Goal: Task Accomplishment & Management: Use online tool/utility

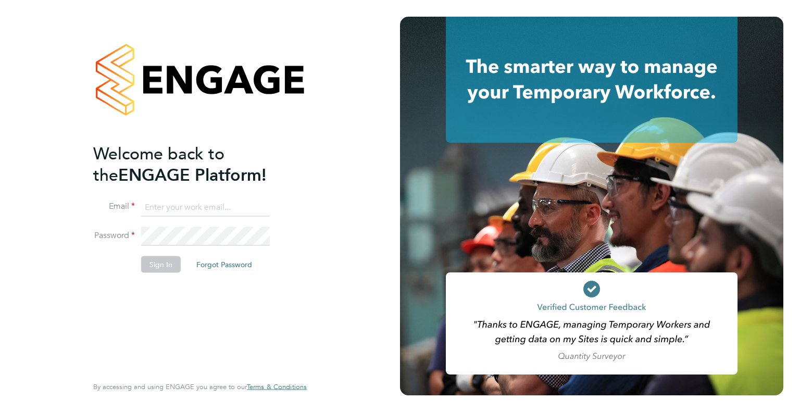
type input "richard.nourse@hedgerway.com"
click at [161, 256] on button "Sign In" at bounding box center [161, 264] width 40 height 17
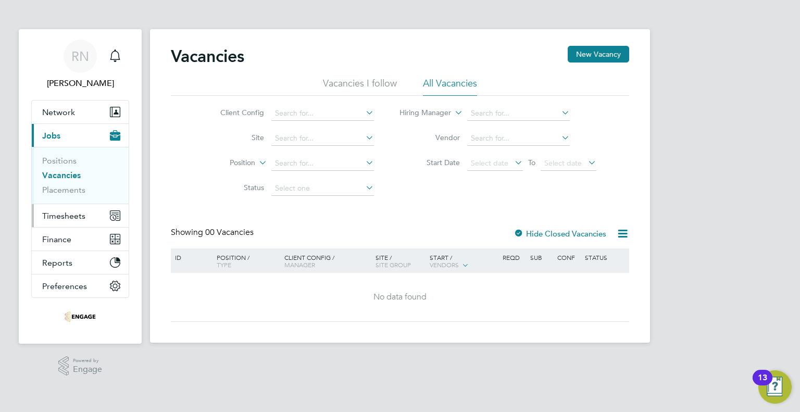
click at [69, 215] on span "Timesheets" at bounding box center [63, 216] width 43 height 10
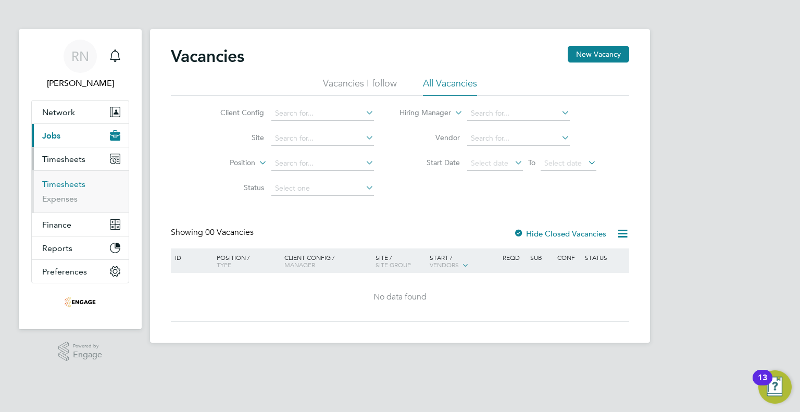
click at [65, 182] on link "Timesheets" at bounding box center [63, 184] width 43 height 10
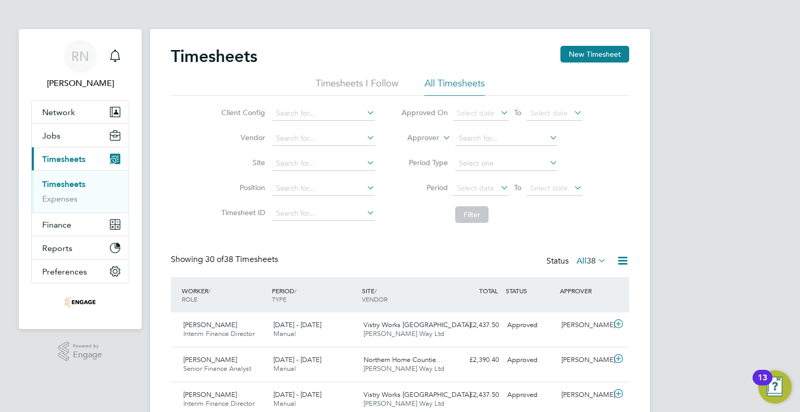
click at [547, 139] on icon at bounding box center [547, 137] width 0 height 15
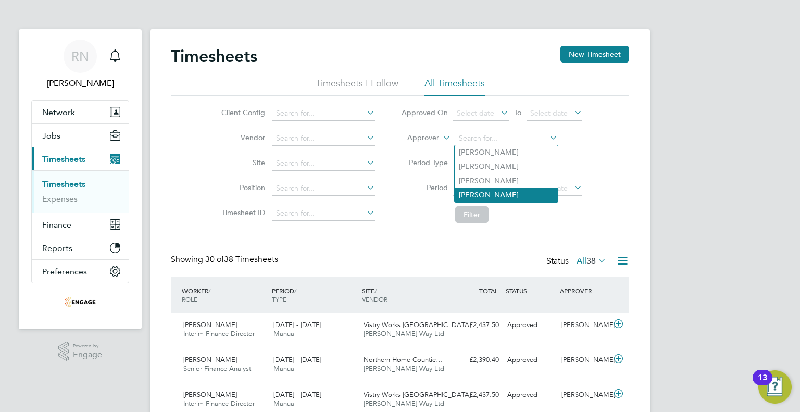
click at [491, 195] on li "[PERSON_NAME]" at bounding box center [506, 195] width 103 height 14
type input "[PERSON_NAME]"
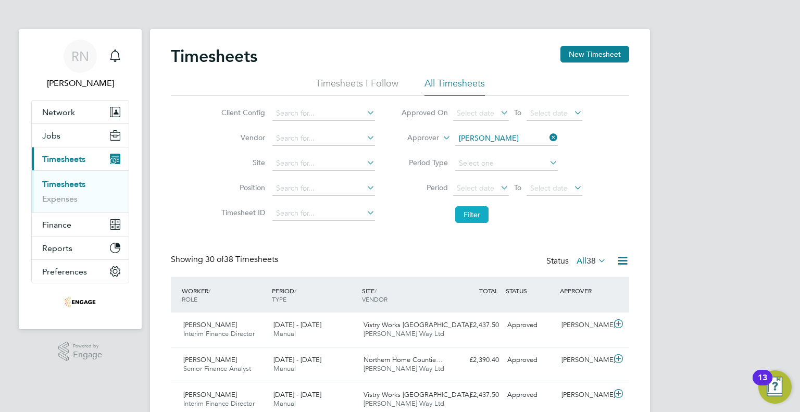
click at [473, 217] on button "Filter" at bounding box center [471, 214] width 33 height 17
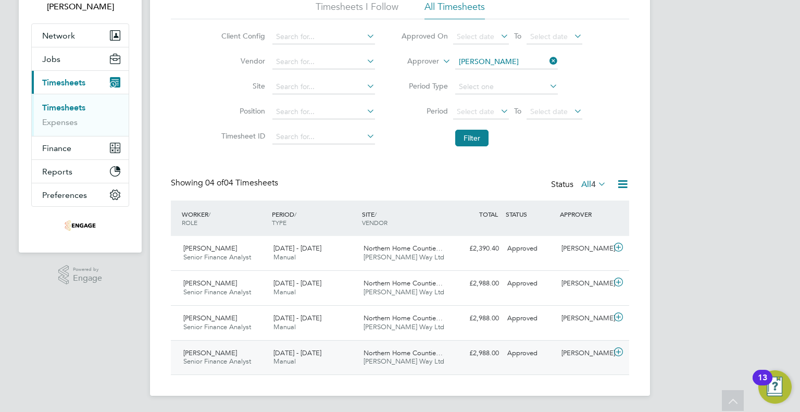
click at [217, 361] on span "Senior Finance Analyst" at bounding box center [217, 361] width 68 height 9
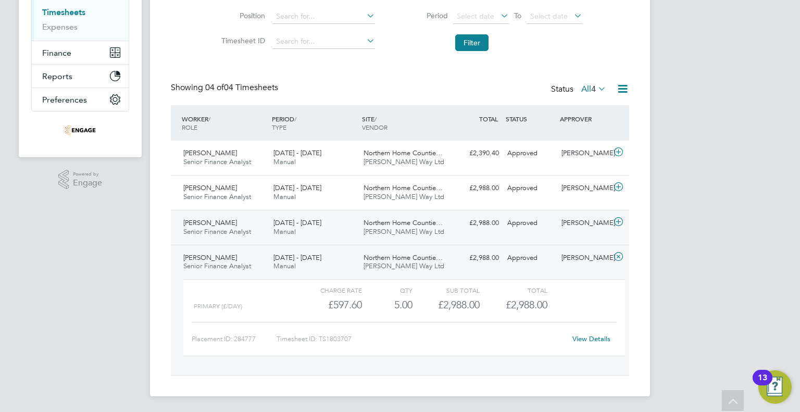
click at [226, 227] on span "Senior Finance Analyst" at bounding box center [217, 231] width 68 height 9
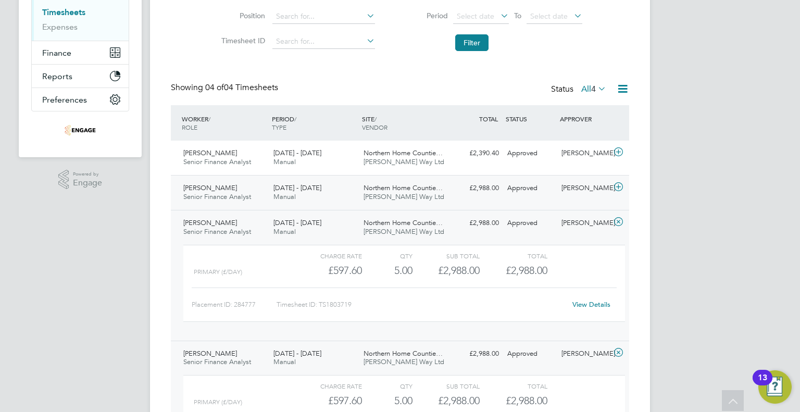
click at [218, 187] on span "[PERSON_NAME]" at bounding box center [210, 187] width 54 height 9
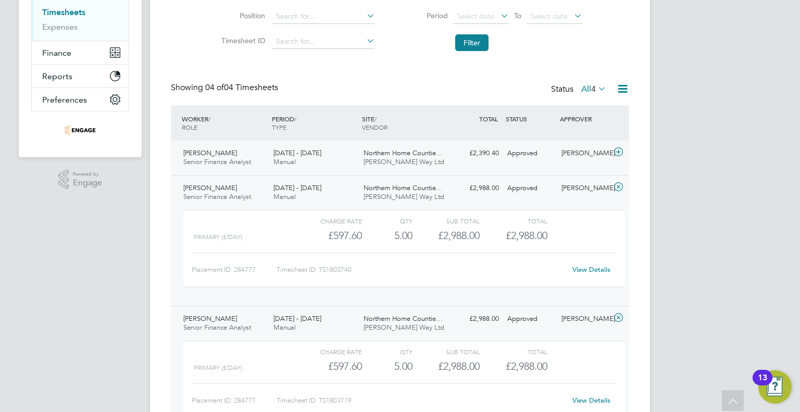
click at [214, 147] on div "[PERSON_NAME] Senior Finance Analyst [DATE] - [DATE]" at bounding box center [224, 158] width 90 height 26
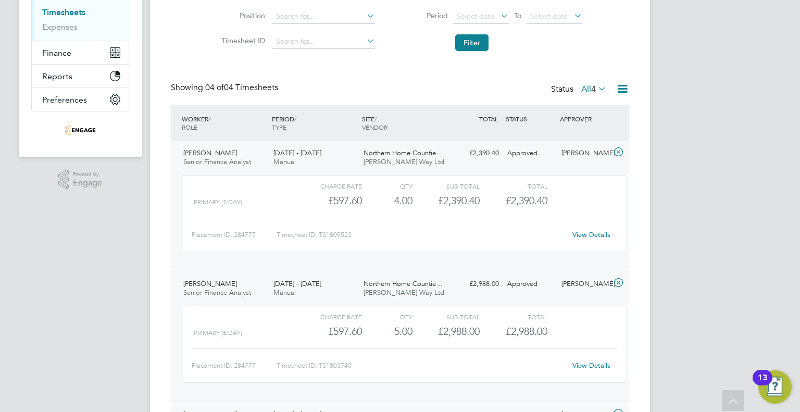
click at [600, 233] on link "View Details" at bounding box center [591, 234] width 38 height 9
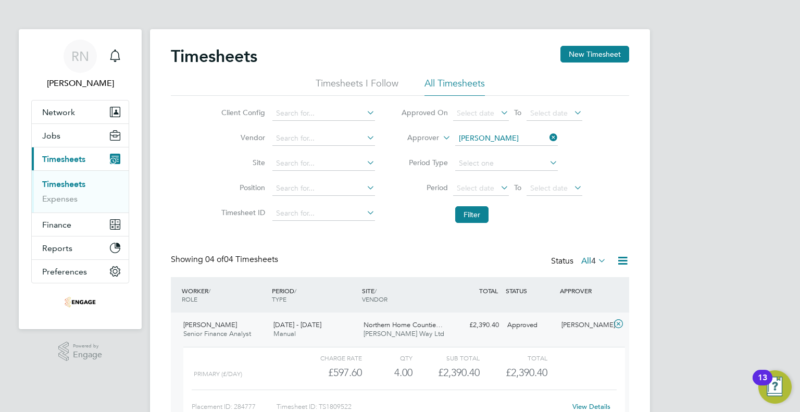
click at [547, 136] on icon at bounding box center [547, 137] width 0 height 15
click at [508, 136] on input at bounding box center [506, 138] width 103 height 15
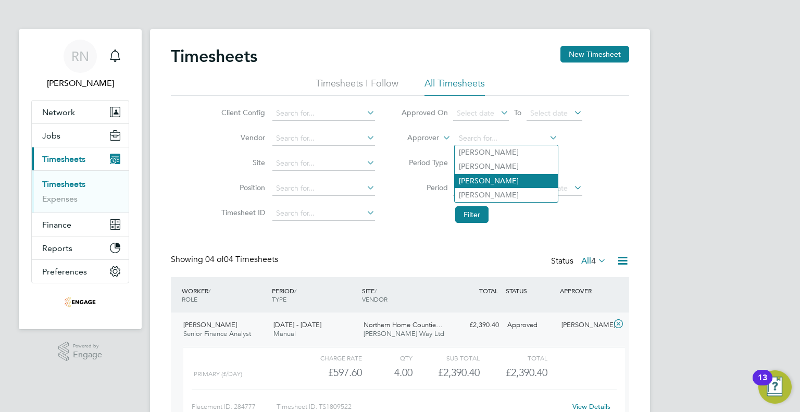
click at [495, 177] on li "[PERSON_NAME]" at bounding box center [506, 181] width 103 height 14
type input "[PERSON_NAME]"
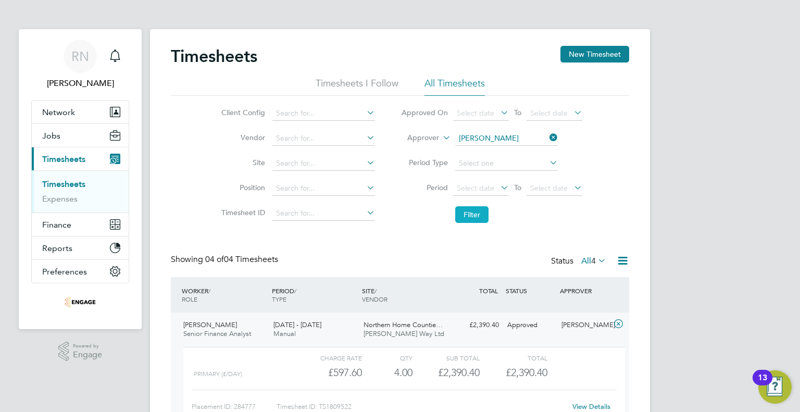
click at [479, 210] on button "Filter" at bounding box center [471, 214] width 33 height 17
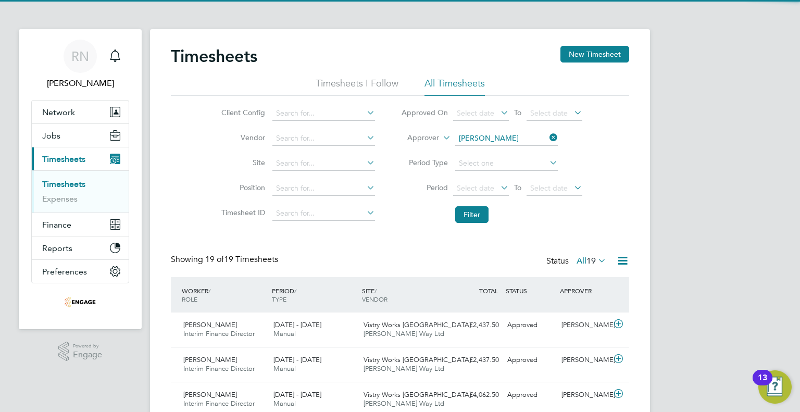
scroll to position [26, 91]
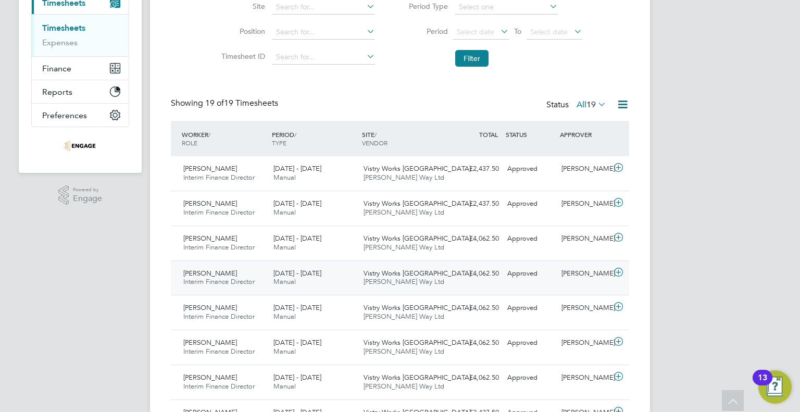
click at [214, 277] on span "Interim Finance Director" at bounding box center [218, 281] width 71 height 9
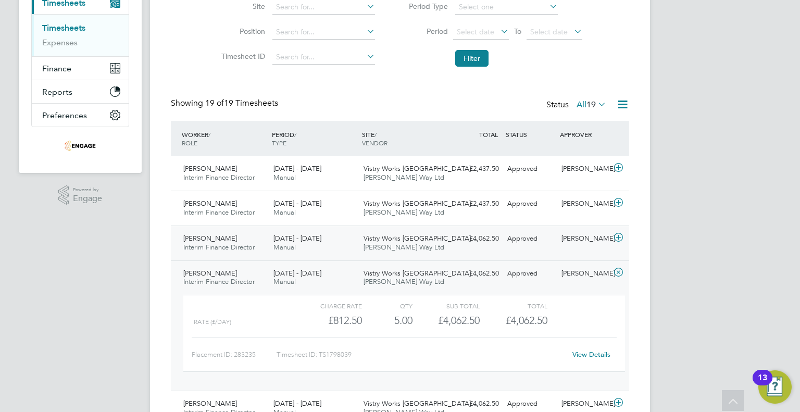
click at [210, 244] on span "Interim Finance Director" at bounding box center [218, 247] width 71 height 9
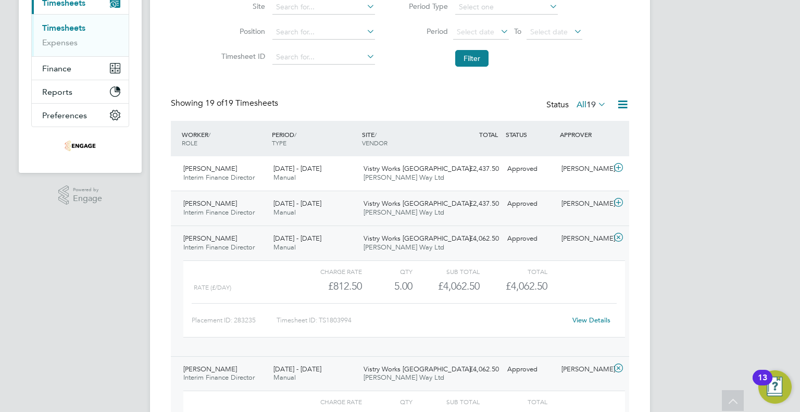
click at [214, 209] on span "Interim Finance Director" at bounding box center [218, 212] width 71 height 9
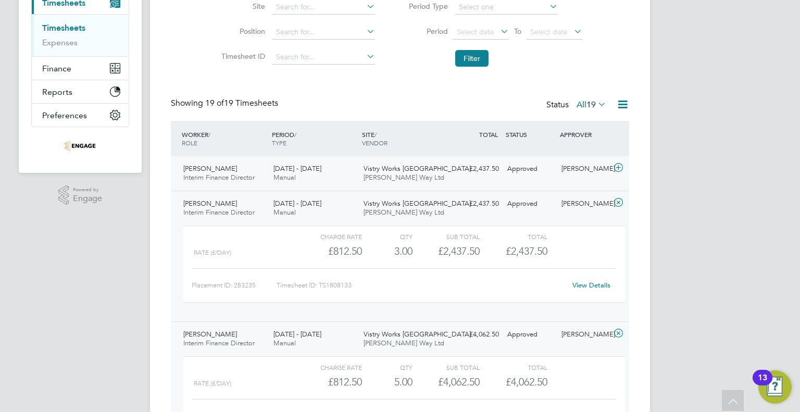
click at [217, 171] on span "[PERSON_NAME]" at bounding box center [210, 168] width 54 height 9
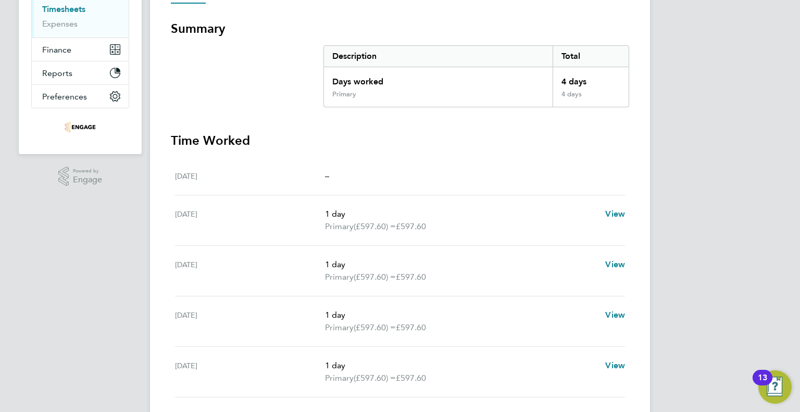
scroll to position [208, 0]
